Goal: Transaction & Acquisition: Obtain resource

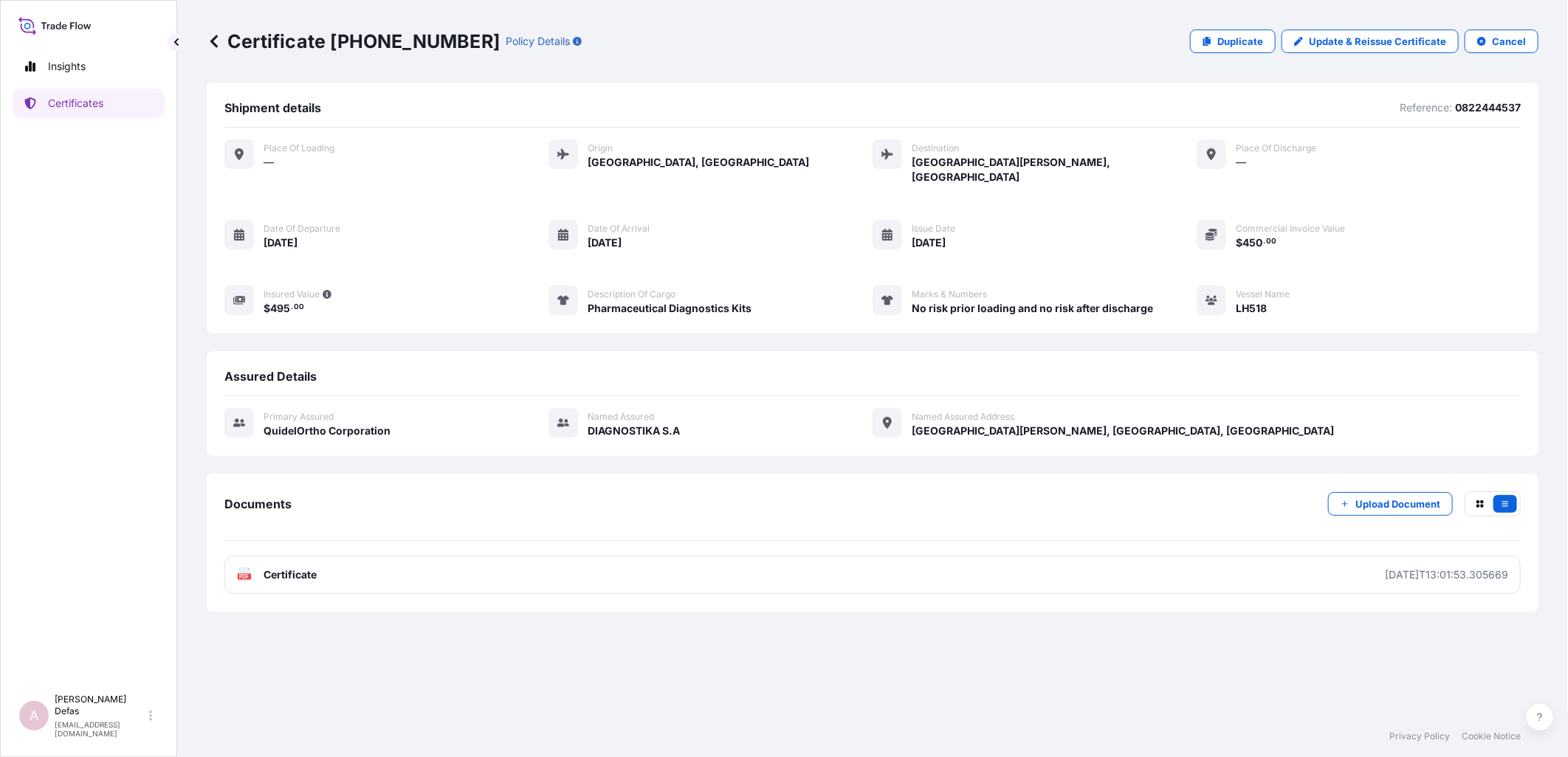
click at [204, 34] on div "Certificate [PHONE_NUMBER] Policy Details Duplicate Update & Reissue Certificat…" at bounding box center [872, 358] width 1391 height 716
click at [212, 45] on icon at bounding box center [214, 41] width 15 height 15
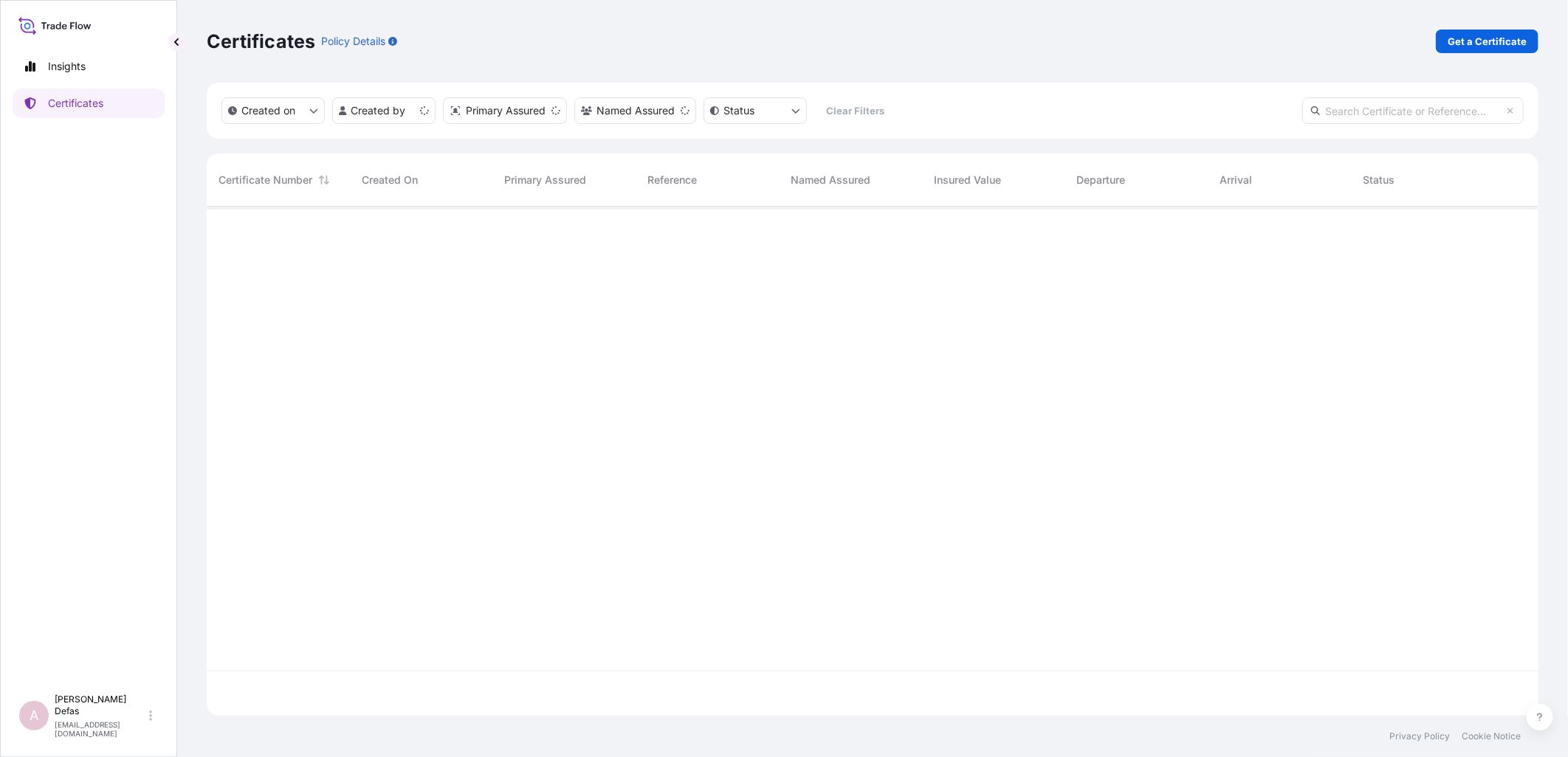
scroll to position [505, 1319]
click at [1462, 31] on link "Get a Certificate" at bounding box center [1487, 41] width 103 height 24
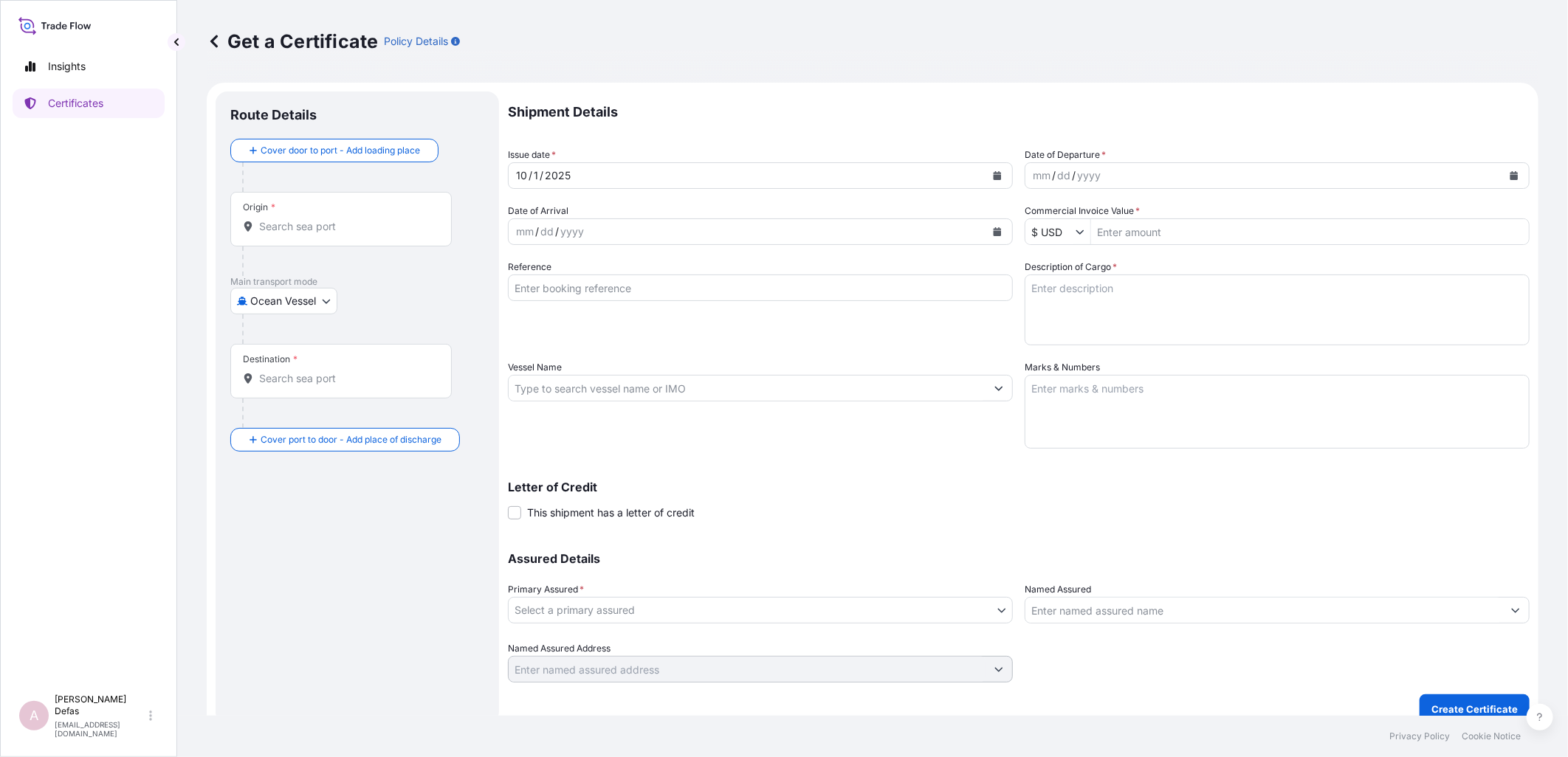
click at [304, 308] on body "Insights Certificates A Ariane Defas [EMAIL_ADDRESS][DOMAIN_NAME] Get a Certifi…" at bounding box center [784, 378] width 1568 height 757
click at [298, 338] on div "Air" at bounding box center [285, 340] width 97 height 26
select select "Air"
click at [332, 225] on input "Origin *" at bounding box center [346, 232] width 174 height 15
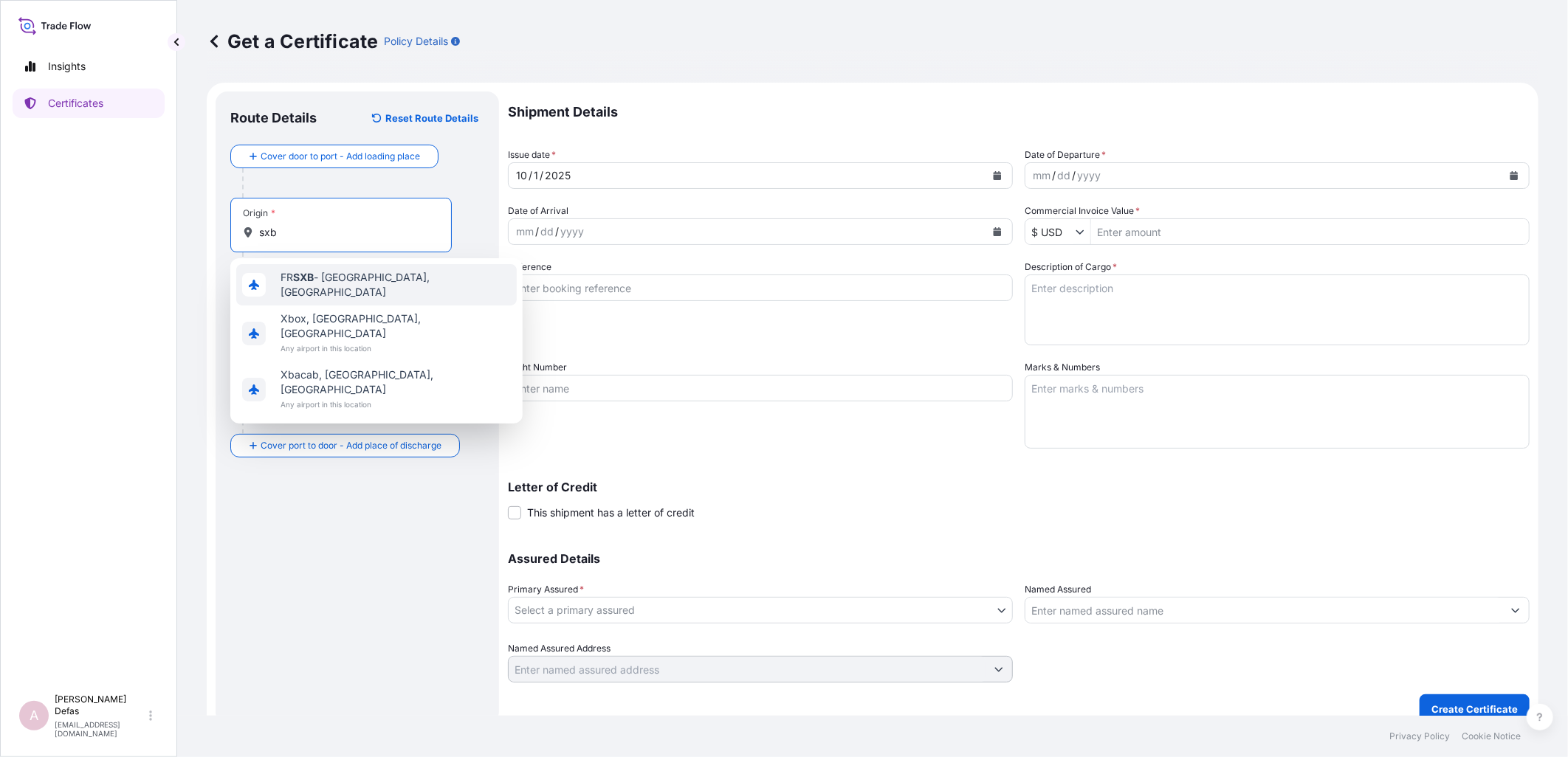
click at [325, 276] on span "FR SXB - [GEOGRAPHIC_DATA], [GEOGRAPHIC_DATA]" at bounding box center [395, 285] width 231 height 30
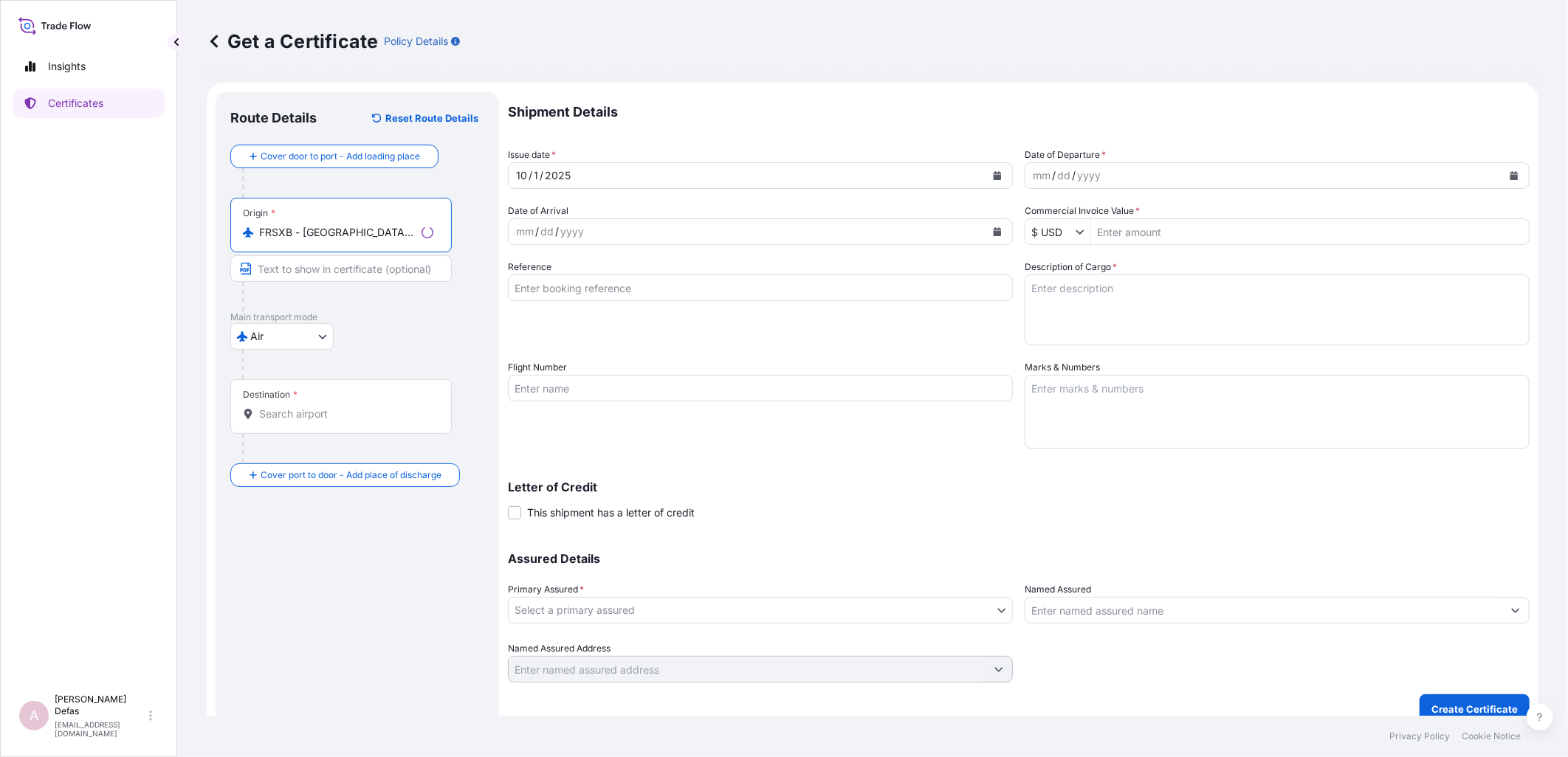
type input "FRSXB - [GEOGRAPHIC_DATA], [GEOGRAPHIC_DATA]"
click at [312, 399] on div "Destination *" at bounding box center [341, 406] width 222 height 55
click at [312, 407] on input "Destination *" at bounding box center [346, 414] width 174 height 15
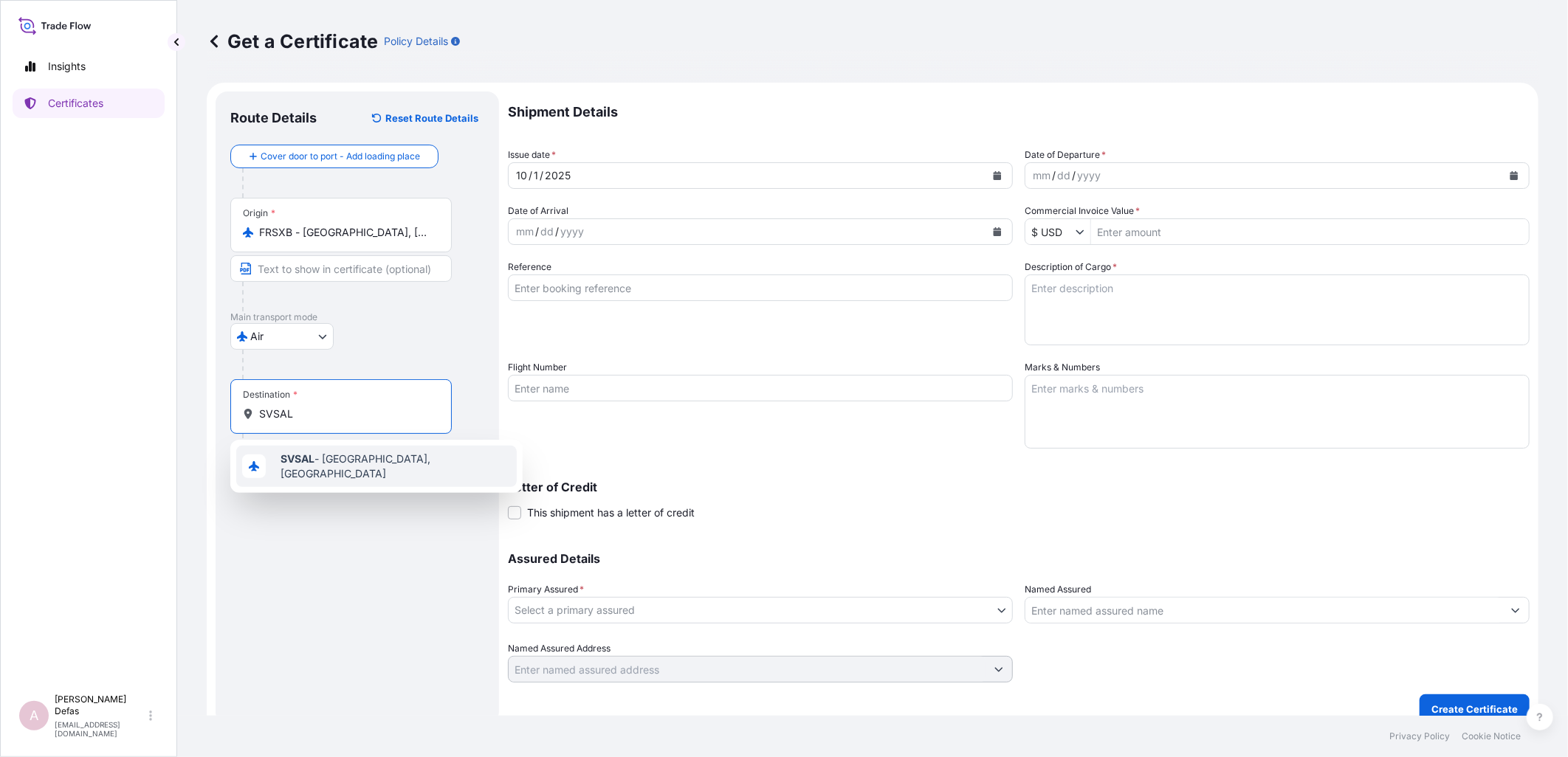
click at [335, 468] on span "SVSAL - [GEOGRAPHIC_DATA], [GEOGRAPHIC_DATA]" at bounding box center [395, 467] width 231 height 30
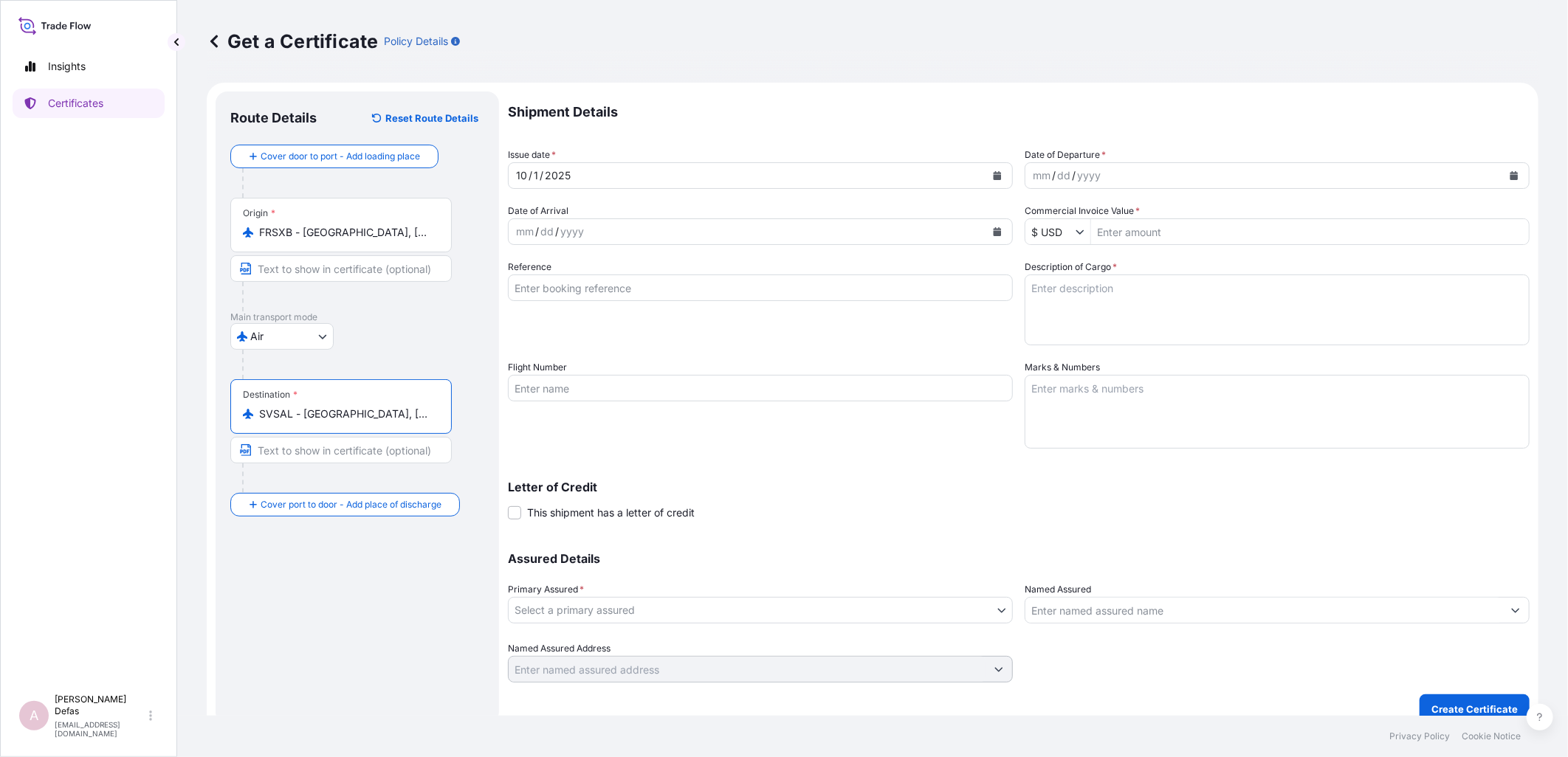
type input "SVSAL - [GEOGRAPHIC_DATA], [GEOGRAPHIC_DATA]"
click at [1060, 172] on div "dd" at bounding box center [1063, 176] width 16 height 18
click at [508, 226] on div "mm / dd / yyyy" at bounding box center [760, 231] width 505 height 26
click at [526, 230] on div "mm" at bounding box center [524, 232] width 21 height 18
click at [593, 231] on div "10 / 4 / yyyy" at bounding box center [747, 231] width 477 height 26
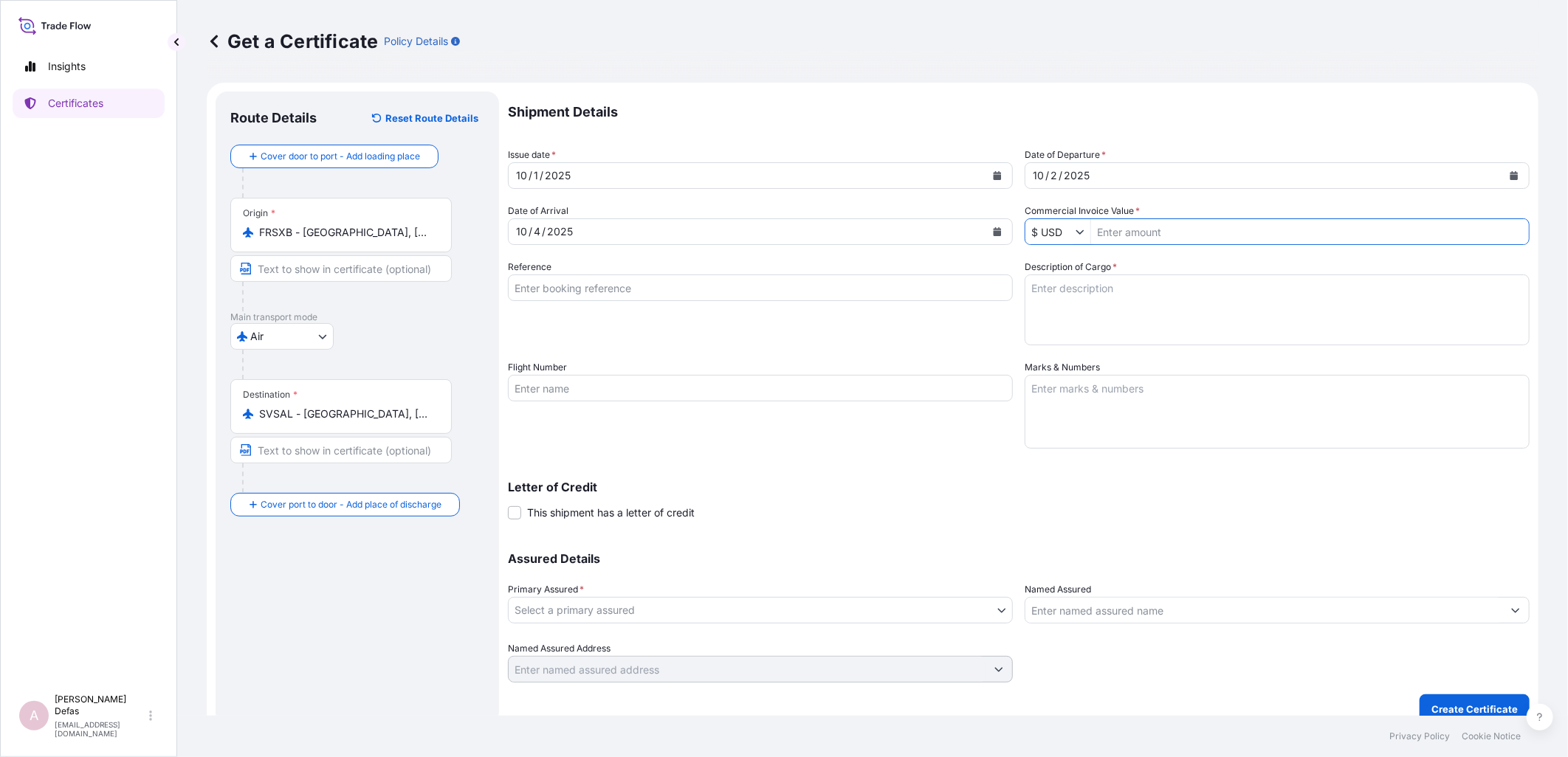
click at [1136, 233] on input "Commercial Invoice Value *" at bounding box center [1310, 231] width 437 height 26
click at [1137, 229] on input "Commercial Invoice Value *" at bounding box center [1310, 231] width 437 height 26
type input "4,050"
click at [722, 284] on input "Reference" at bounding box center [760, 288] width 505 height 26
drag, startPoint x: 755, startPoint y: 399, endPoint x: 629, endPoint y: 356, distance: 133.1
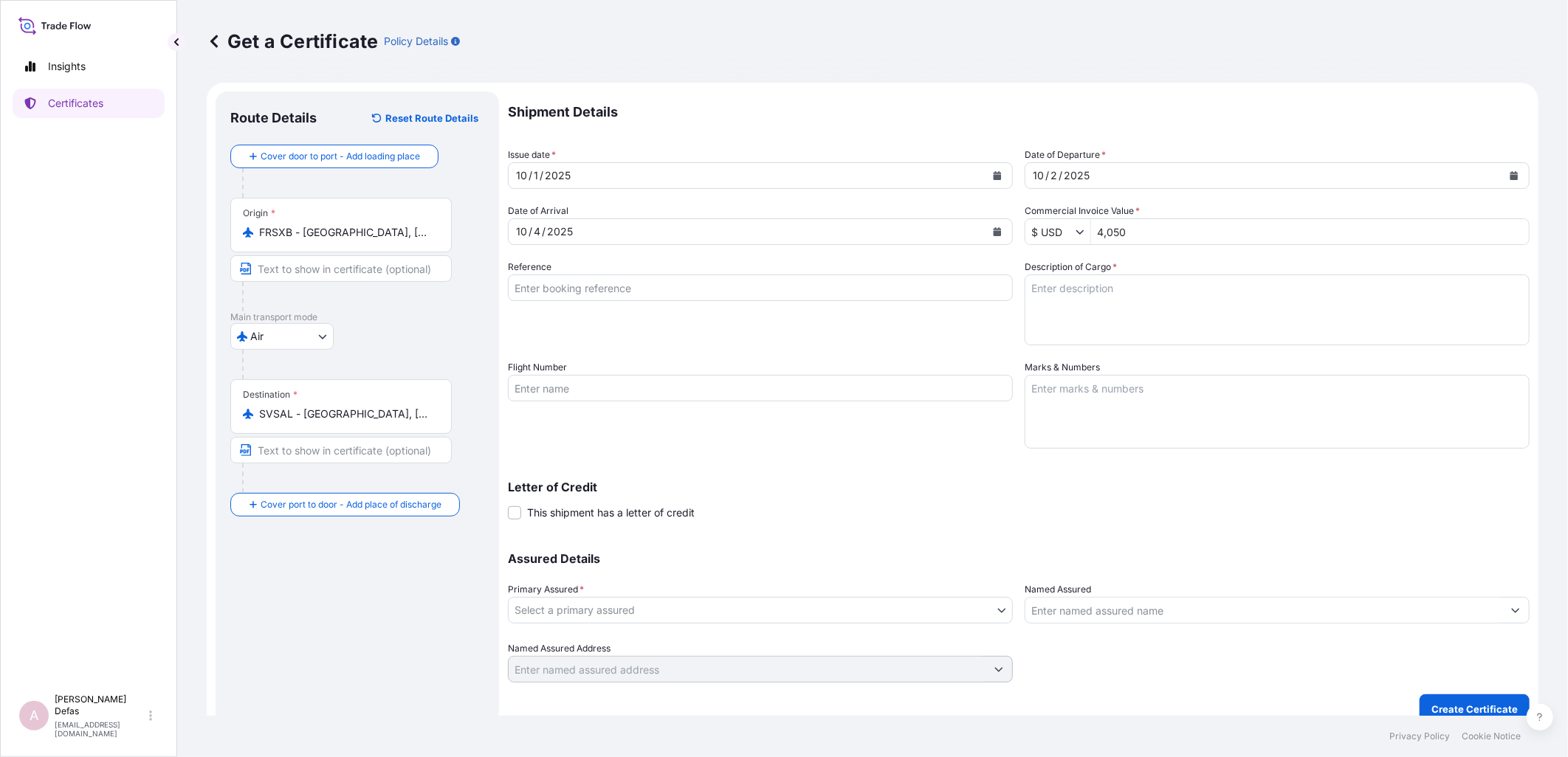
click at [755, 399] on input "Flight Number" at bounding box center [760, 388] width 505 height 26
click at [589, 284] on input "Reference" at bounding box center [760, 288] width 505 height 26
paste input "0822443529"
type input "0822443529"
click at [1165, 293] on textarea "Description of Cargo *" at bounding box center [1277, 310] width 505 height 71
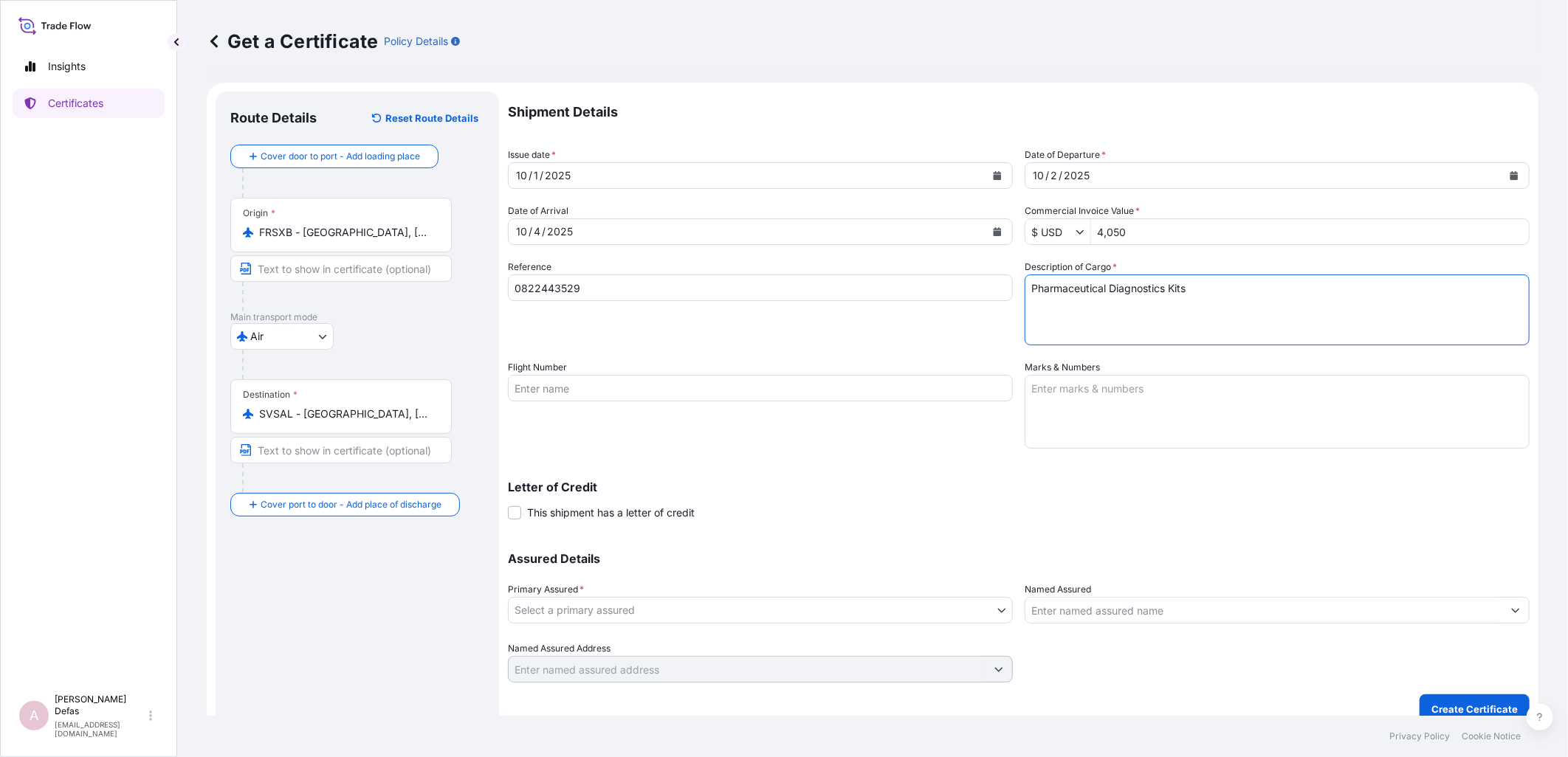
type textarea "Pharmaceutical Diagnostics Kits"
drag, startPoint x: 682, startPoint y: 407, endPoint x: 647, endPoint y: 399, distance: 35.9
click at [683, 406] on div "Flight Number" at bounding box center [760, 404] width 505 height 89
click at [639, 396] on input "Flight Number" at bounding box center [760, 388] width 505 height 26
paste input "IB221"
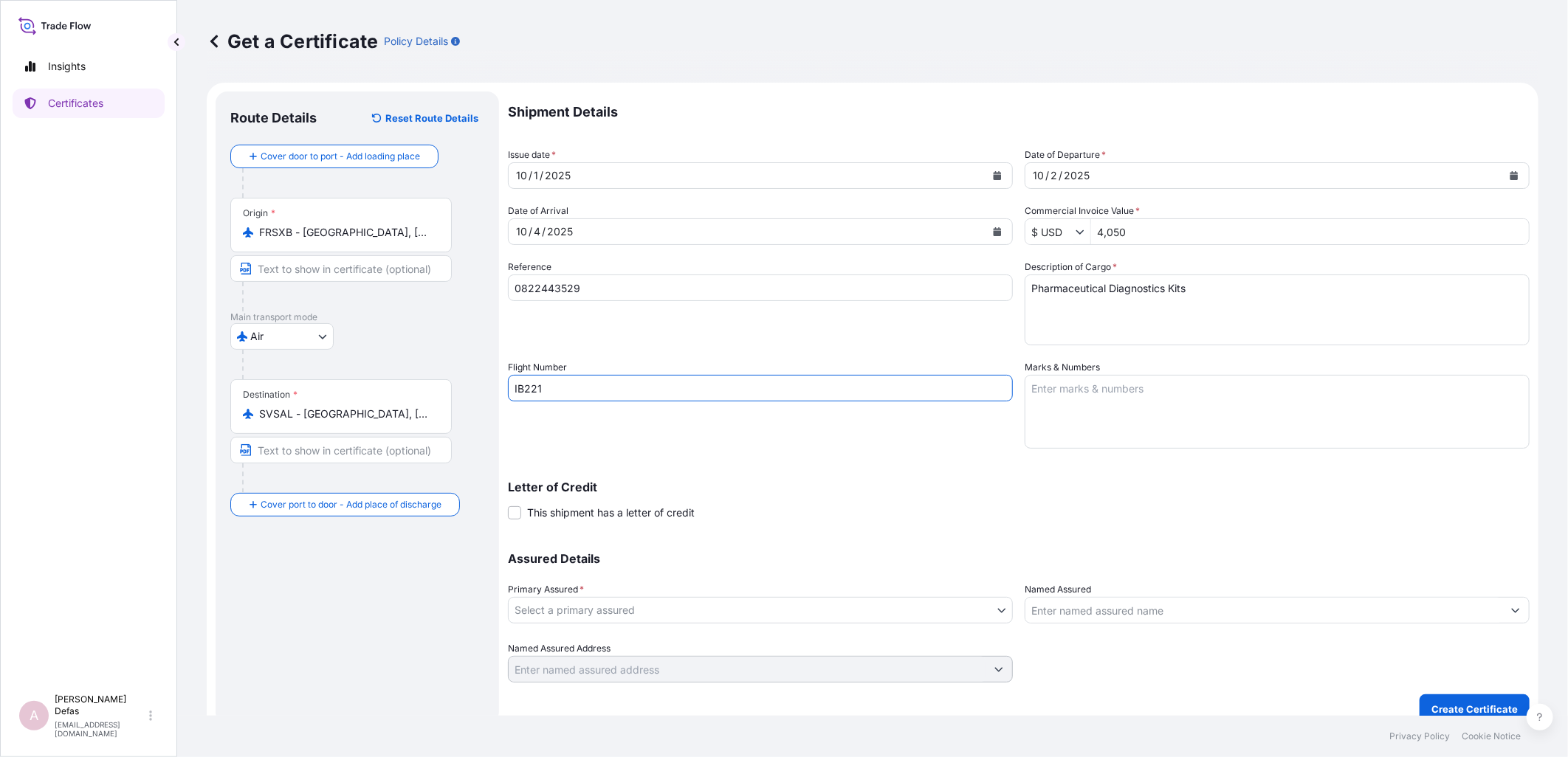
type input "IB221"
drag, startPoint x: 1114, startPoint y: 396, endPoint x: 1132, endPoint y: 396, distance: 18.0
click at [1114, 396] on textarea "Marks & Numbers" at bounding box center [1277, 412] width 505 height 74
type textarea "No risk prior loading and no risk after discharge"
click at [665, 595] on div "Primary Assured * Select a primary assured" at bounding box center [760, 603] width 505 height 41
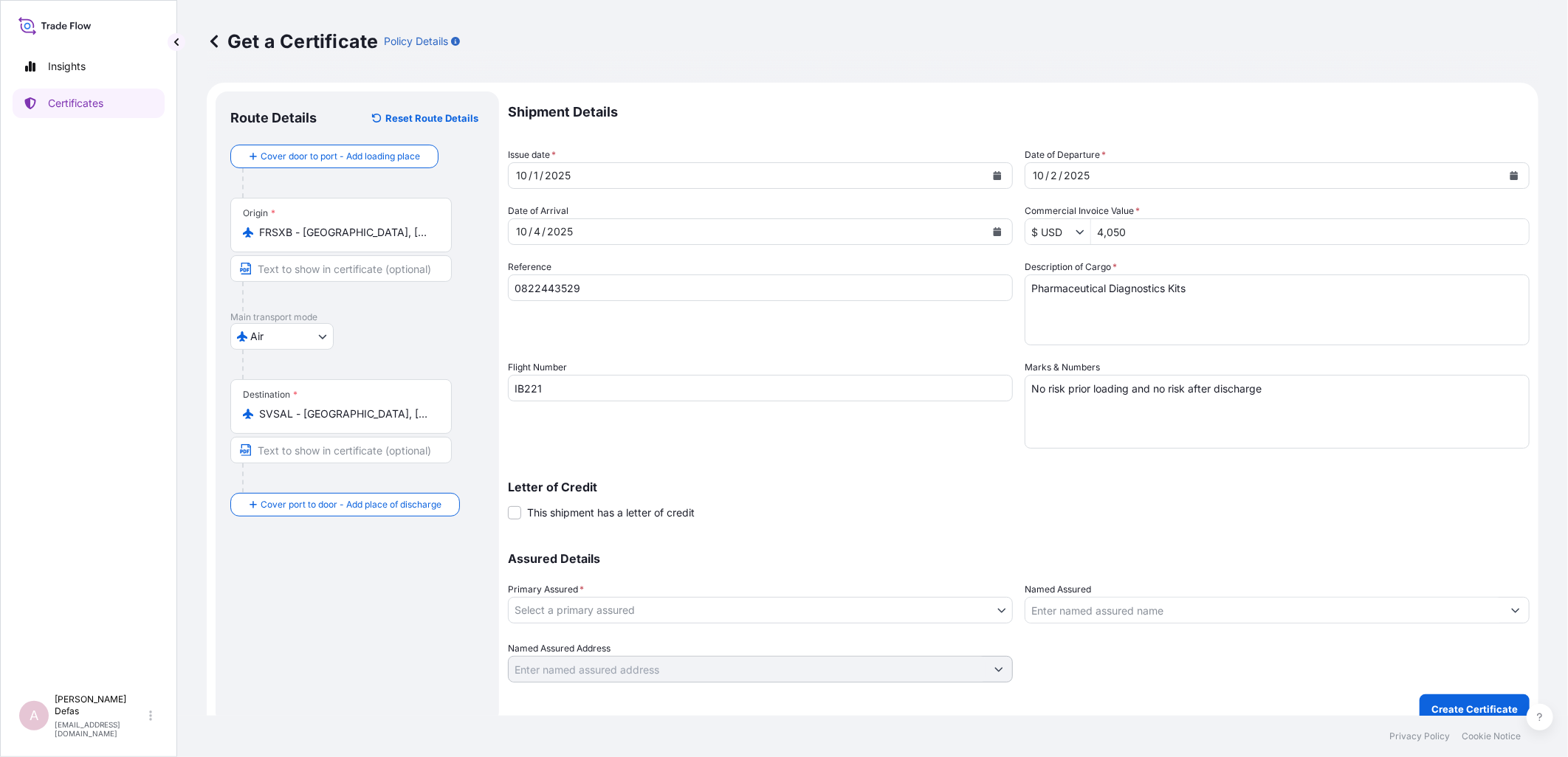
click at [661, 613] on body "Insights Certificates A Ariane Defas [EMAIL_ADDRESS][DOMAIN_NAME] Get a Certifi…" at bounding box center [784, 378] width 1568 height 757
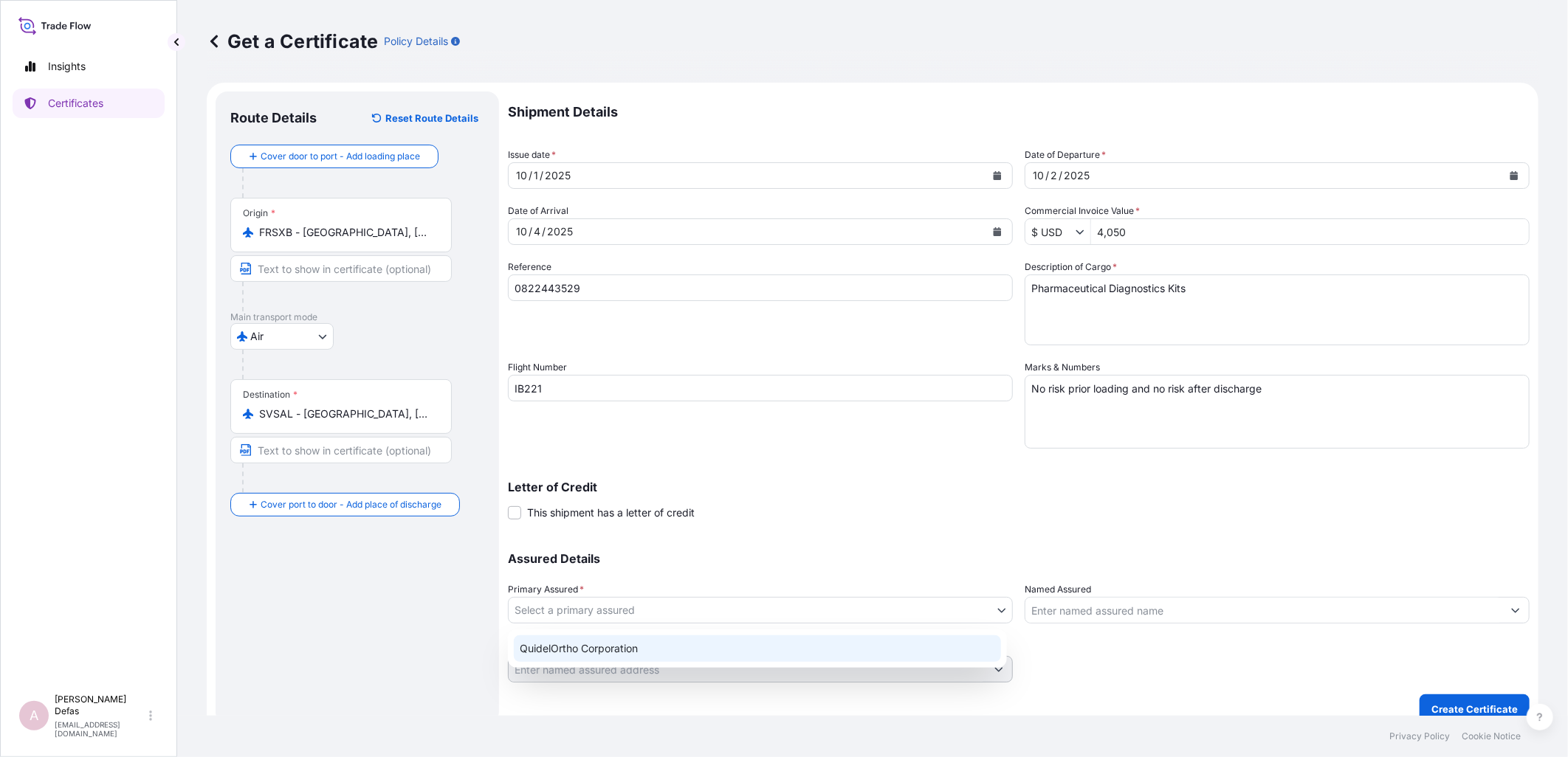
click at [607, 643] on div "QuidelOrtho Corporation" at bounding box center [757, 649] width 487 height 26
select select "31549"
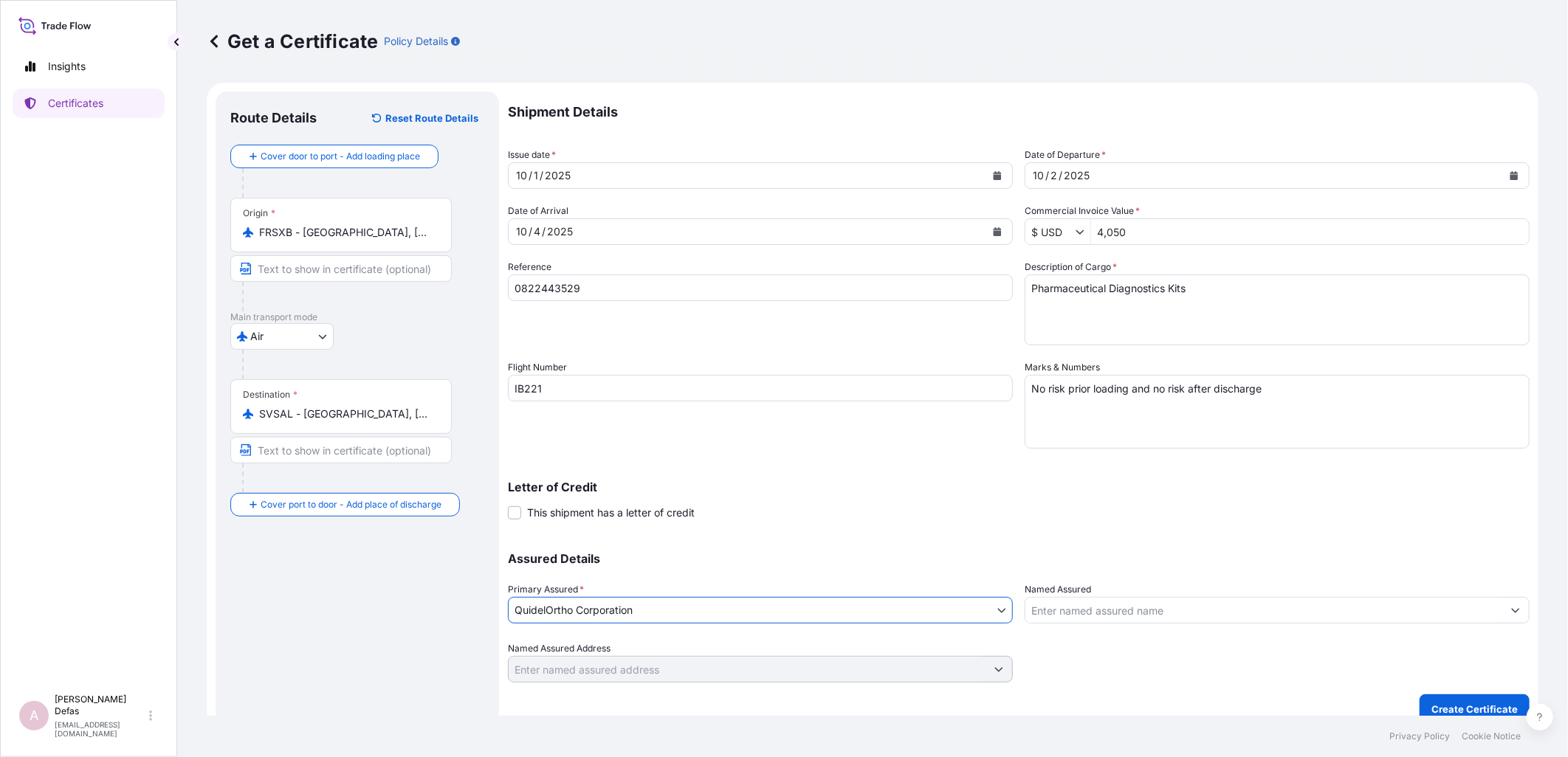
click at [1154, 617] on input "Named Assured" at bounding box center [1264, 610] width 477 height 26
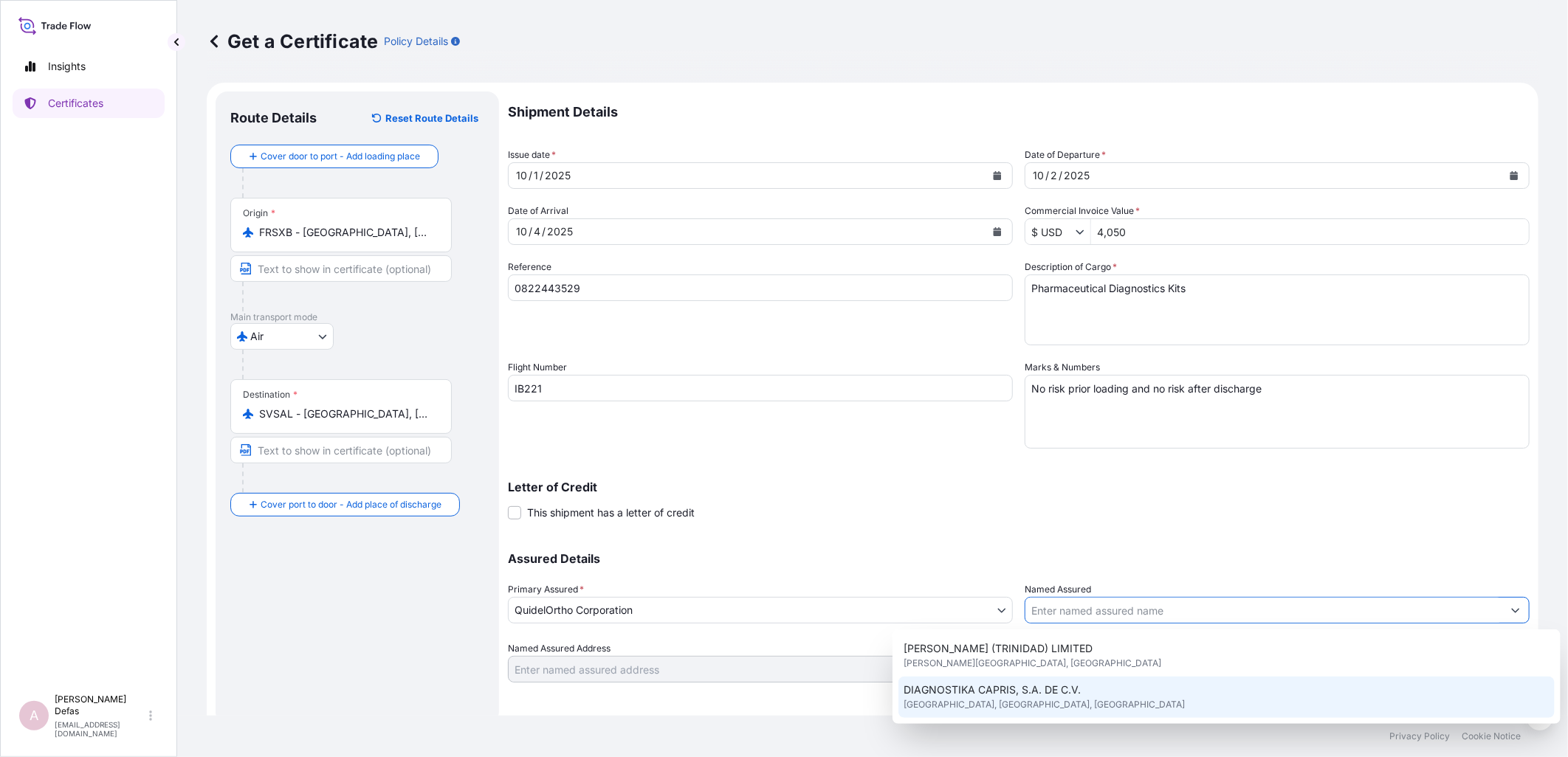
click at [1010, 701] on span "[GEOGRAPHIC_DATA], [GEOGRAPHIC_DATA], [GEOGRAPHIC_DATA]" at bounding box center [1045, 705] width 281 height 15
type input "DIAGNOSTIKA CAPRIS, S.A. DE C.V."
type input "[STREET_ADDRESS]"
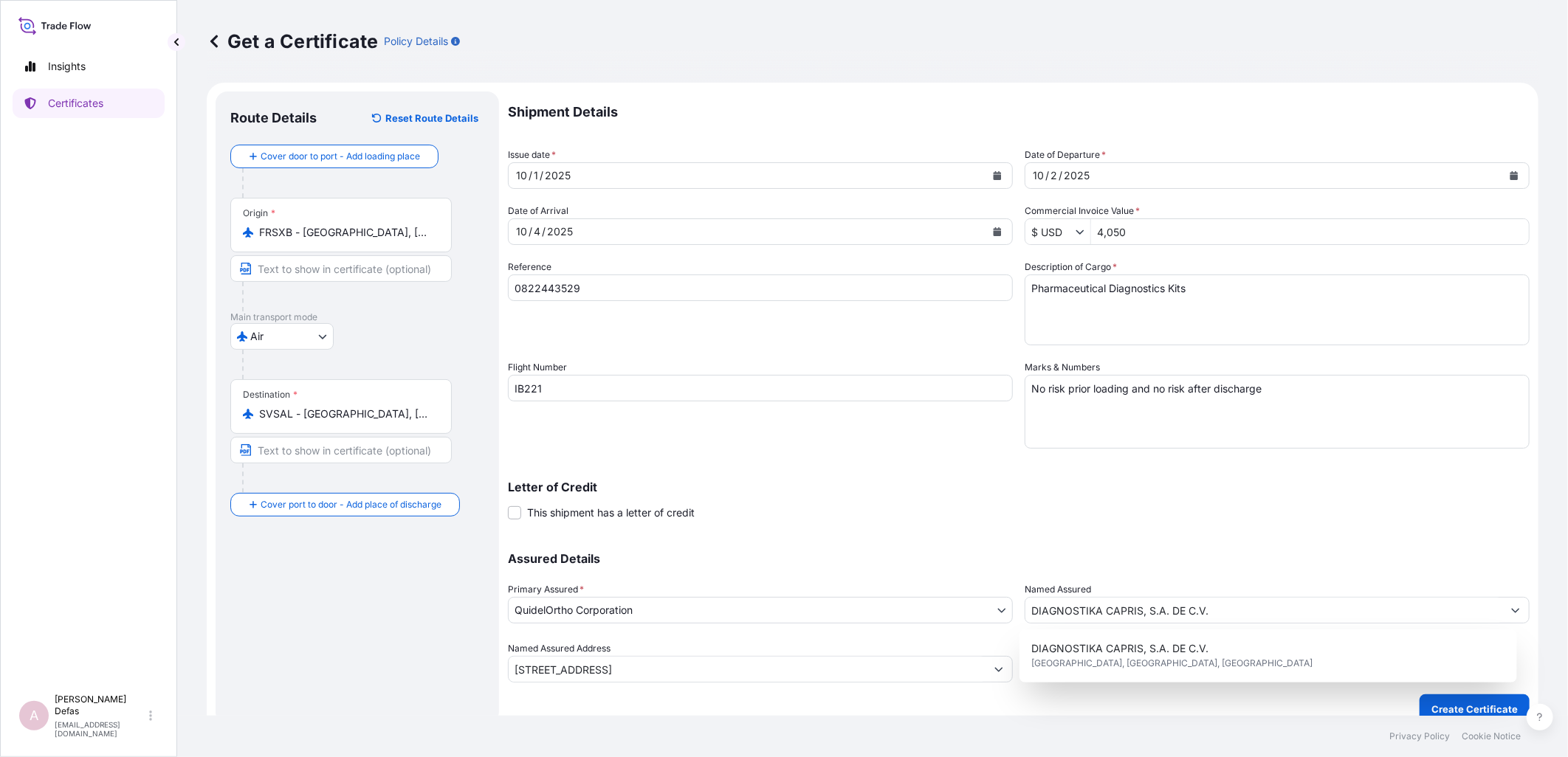
click at [1375, 535] on div "Assured Details Primary Assured * QuidelOrtho Corporation QuidelOrtho Corporati…" at bounding box center [1018, 609] width 1022 height 148
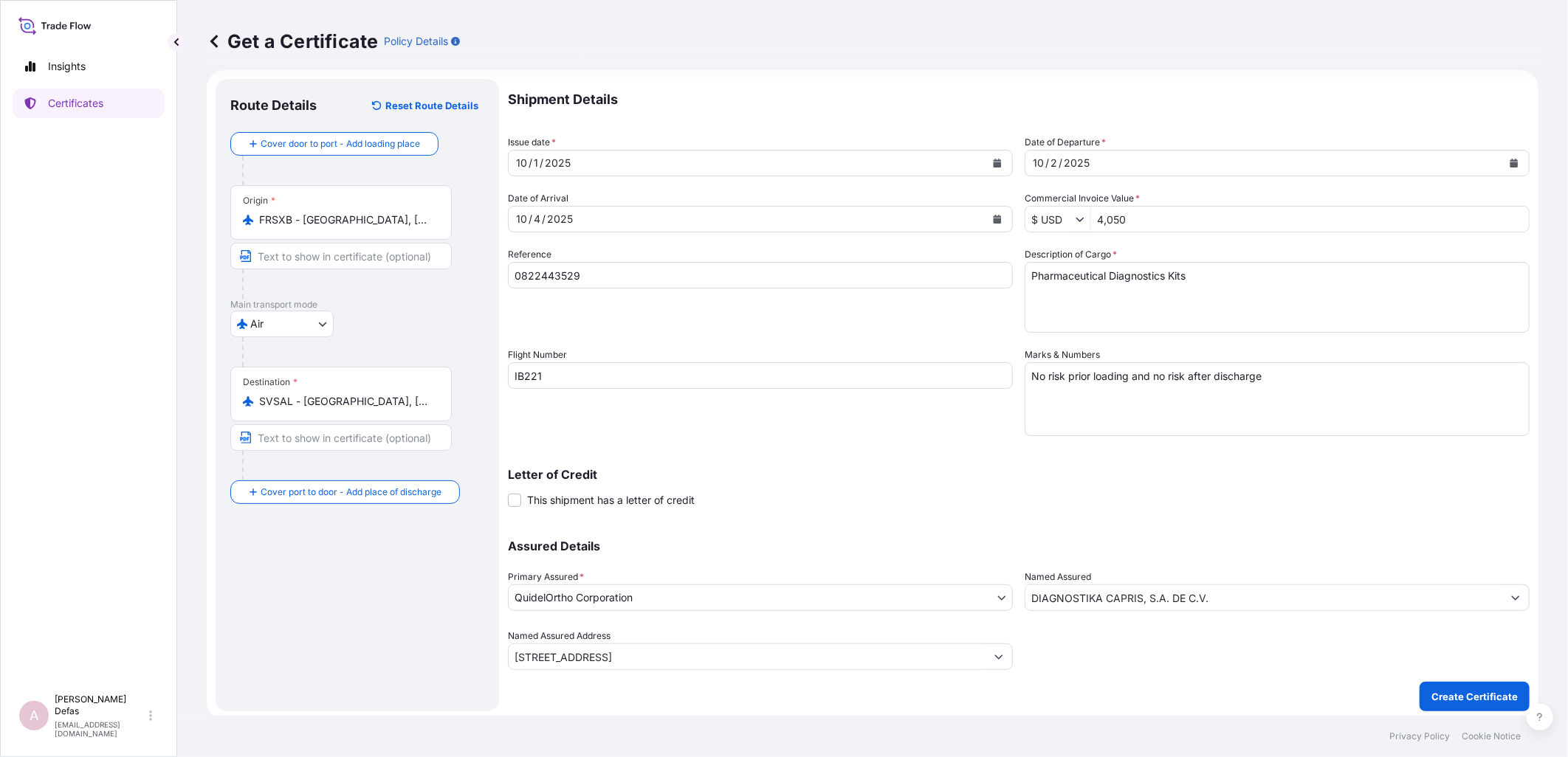
scroll to position [16, 0]
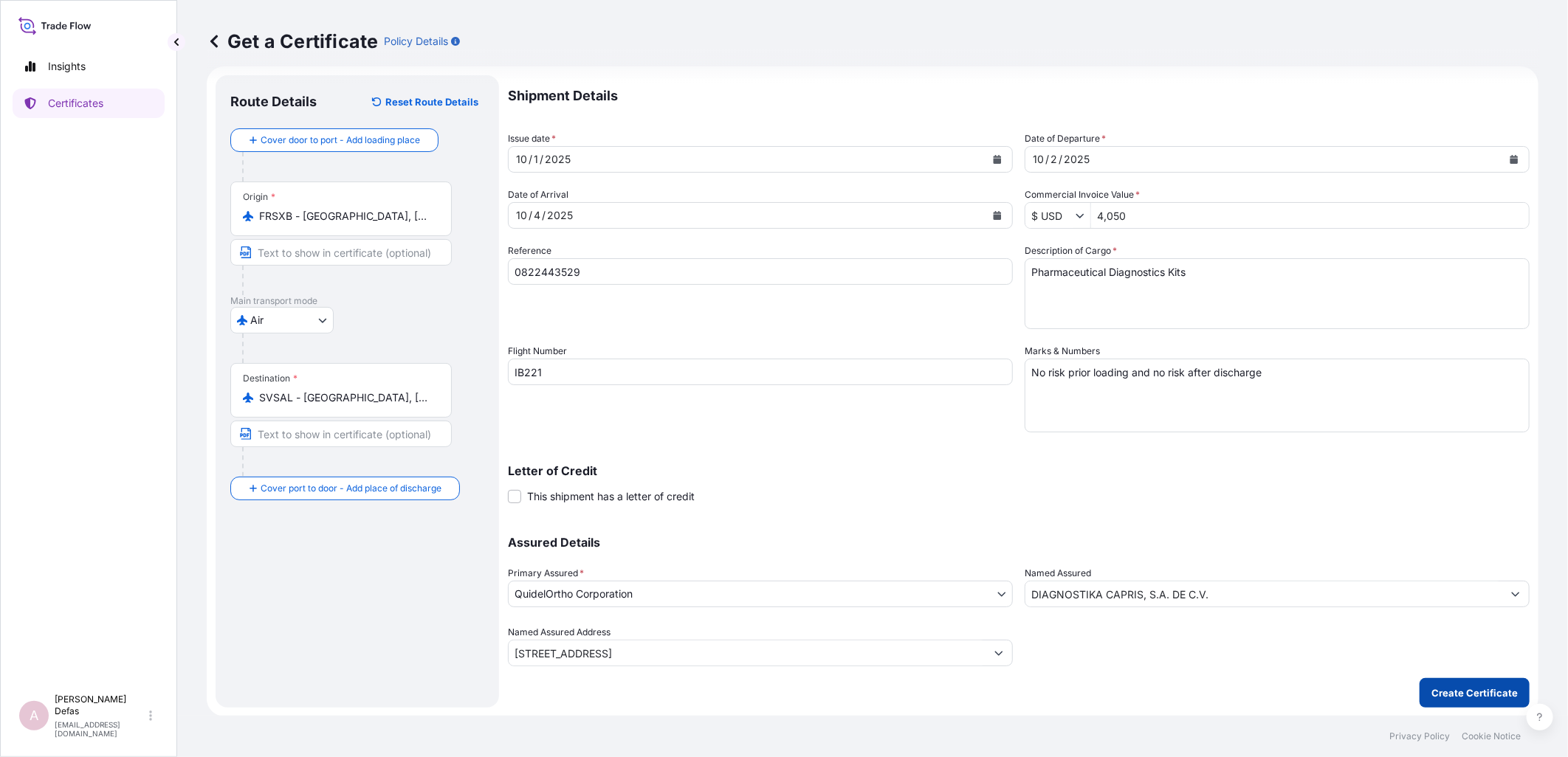
click at [1466, 682] on button "Create Certificate" at bounding box center [1474, 693] width 110 height 30
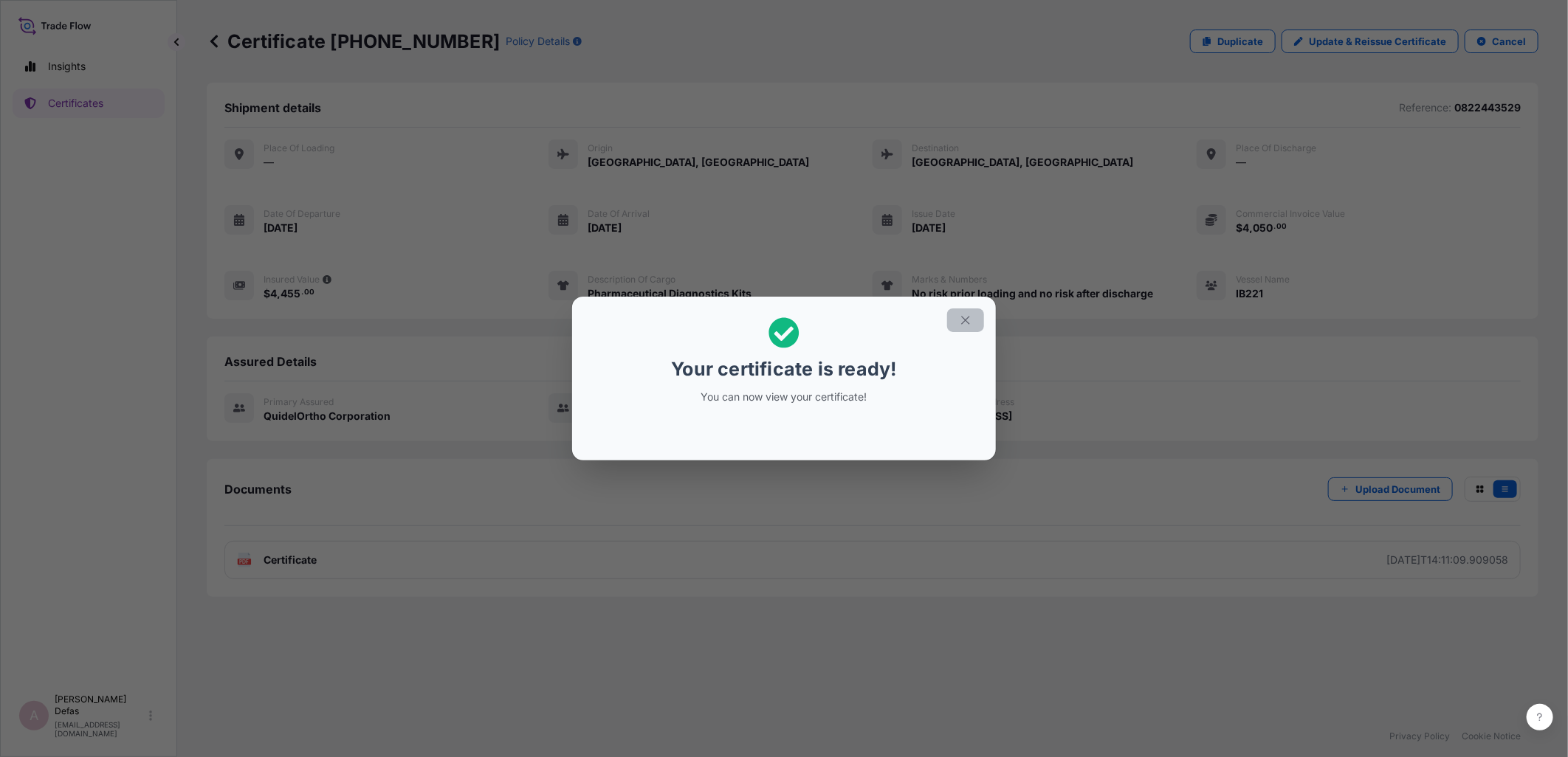
click at [958, 326] on button "button" at bounding box center [965, 320] width 37 height 24
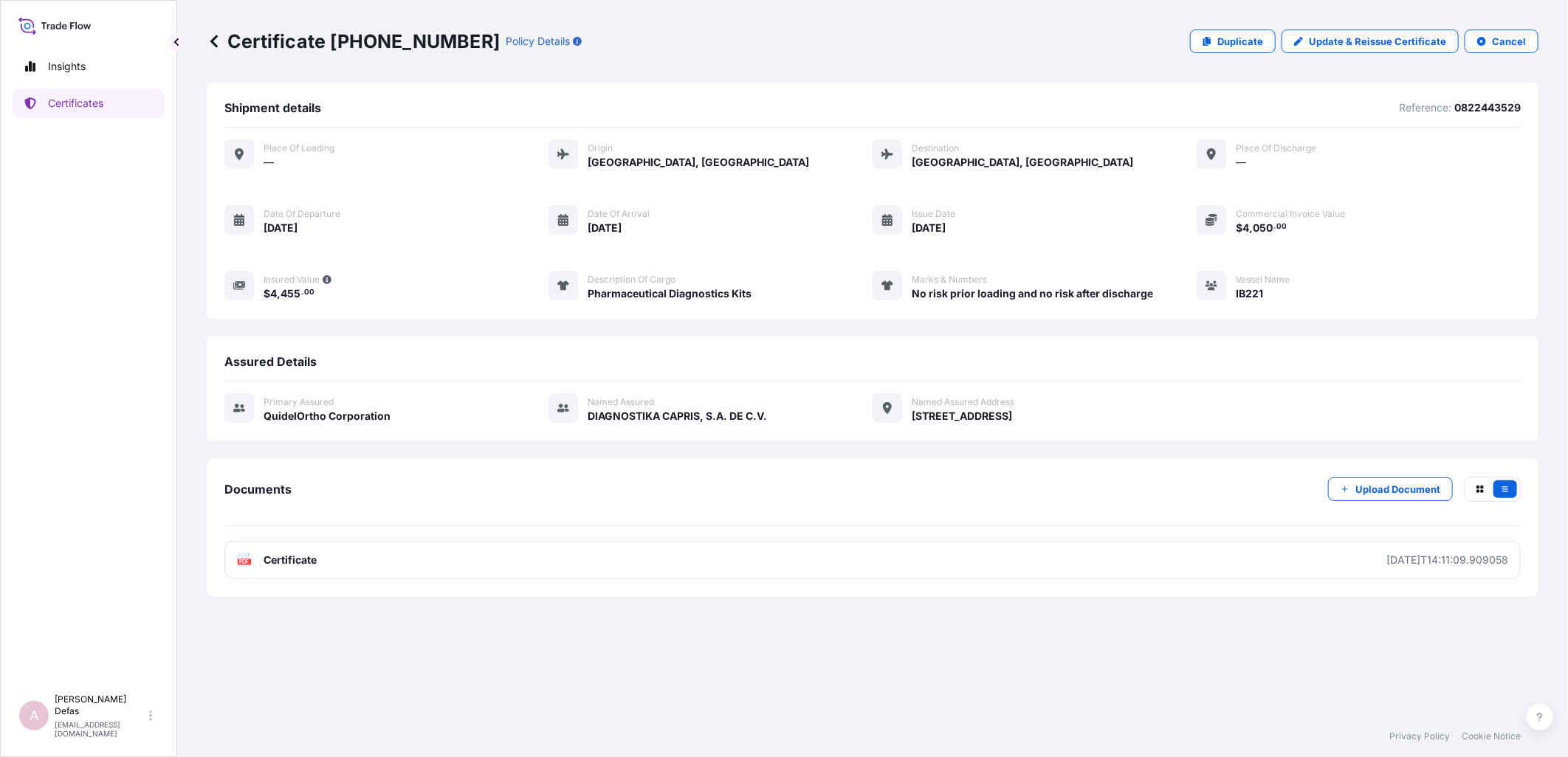
click at [323, 39] on p "Certificate [PHONE_NUMBER]" at bounding box center [353, 41] width 293 height 24
drag, startPoint x: 331, startPoint y: 39, endPoint x: 446, endPoint y: 40, distance: 115.0
click at [446, 40] on div "Certificate [PHONE_NUMBER] Policy Details" at bounding box center [394, 41] width 375 height 24
copy p "[PHONE_NUMBER]"
drag, startPoint x: 1046, startPoint y: 510, endPoint x: 1061, endPoint y: 502, distance: 17.0
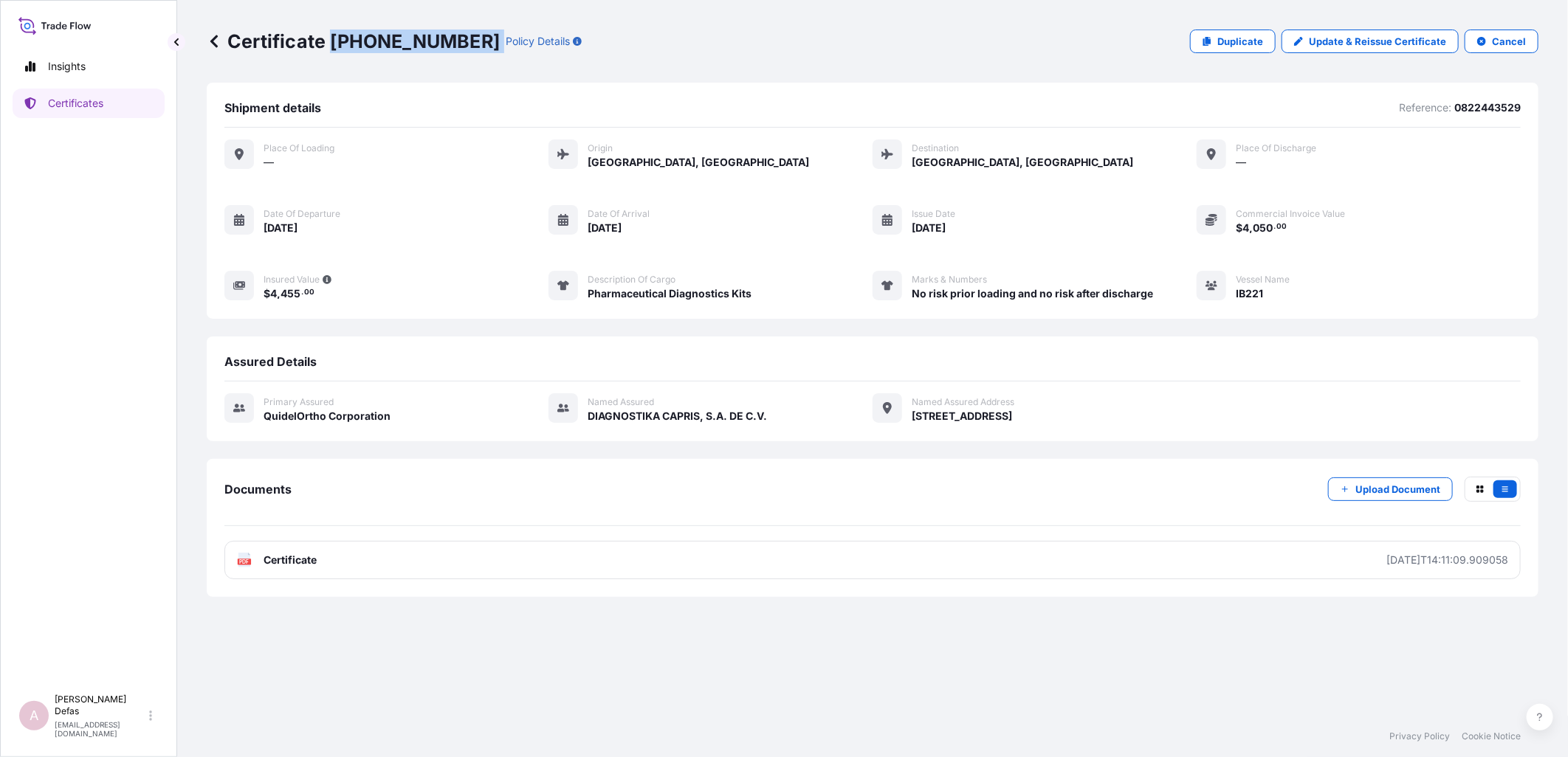
click at [1059, 502] on div "Documents Upload Document" at bounding box center [872, 501] width 1296 height 49
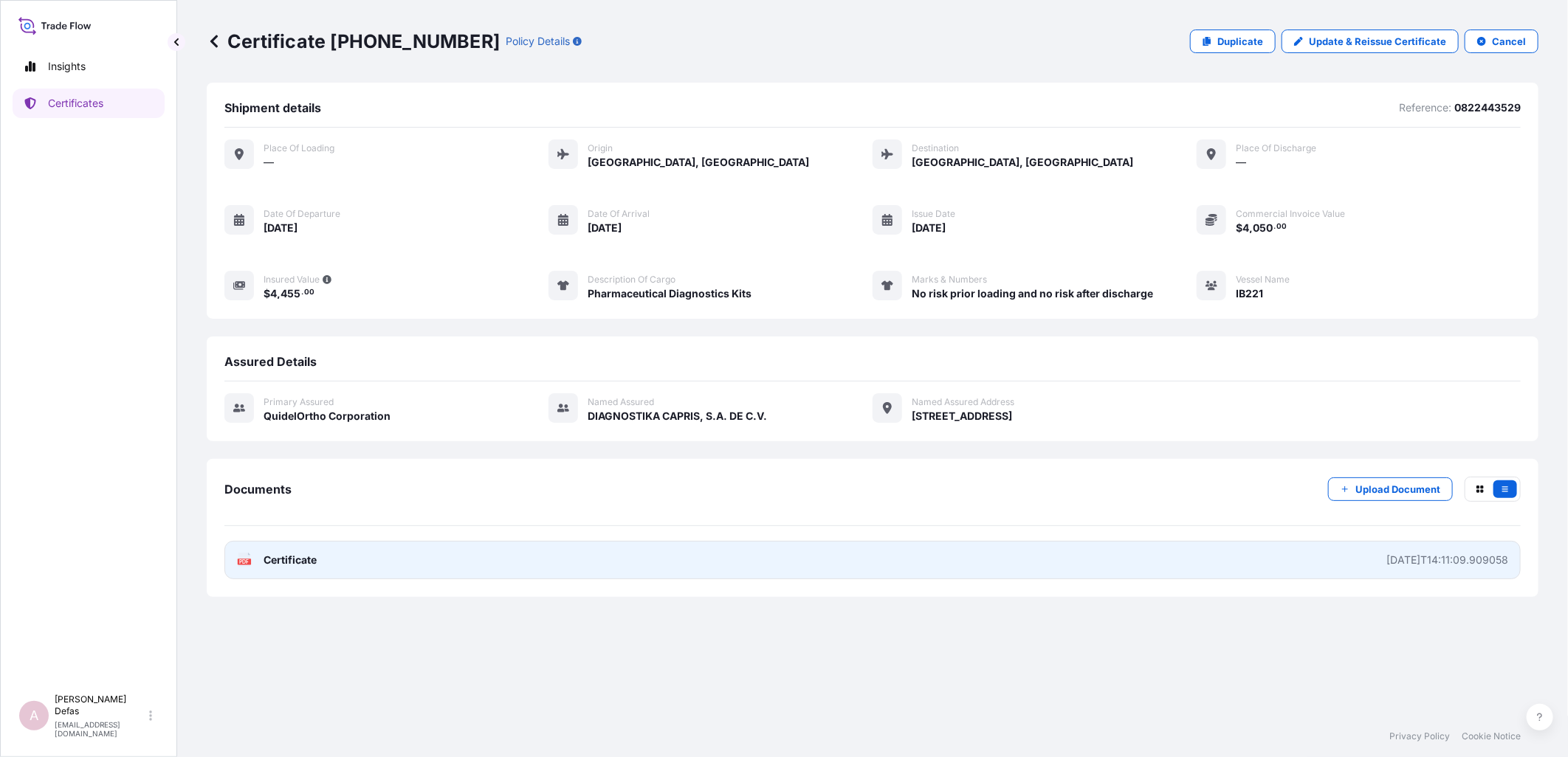
click at [995, 554] on link "PDF Certificate [DATE]T14:11:09.909058" at bounding box center [872, 559] width 1296 height 39
